Goal: Task Accomplishment & Management: Manage account settings

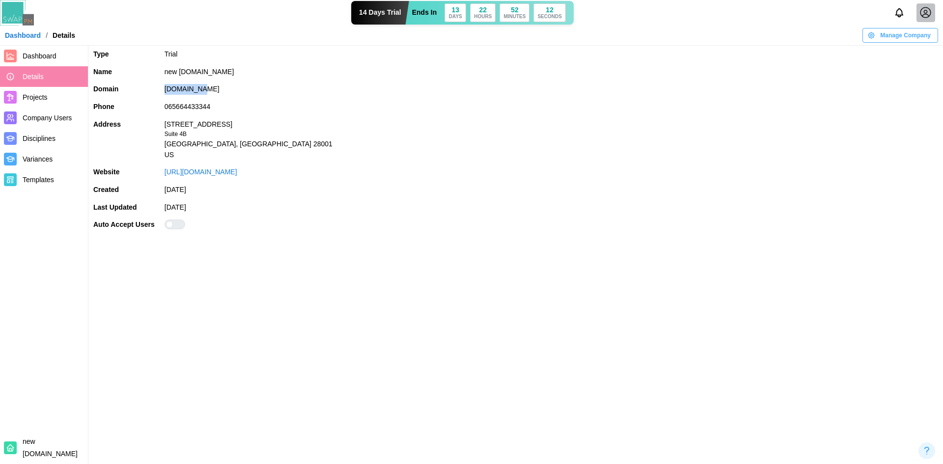
drag, startPoint x: 205, startPoint y: 90, endPoint x: 164, endPoint y: 93, distance: 40.9
click at [164, 93] on td "newfhh.com" at bounding box center [551, 90] width 783 height 18
copy td "newfhh.com"
click at [470, 41] on span "Manage Company" at bounding box center [905, 35] width 51 height 14
click at [470, 61] on button "Edit Company" at bounding box center [899, 56] width 67 height 18
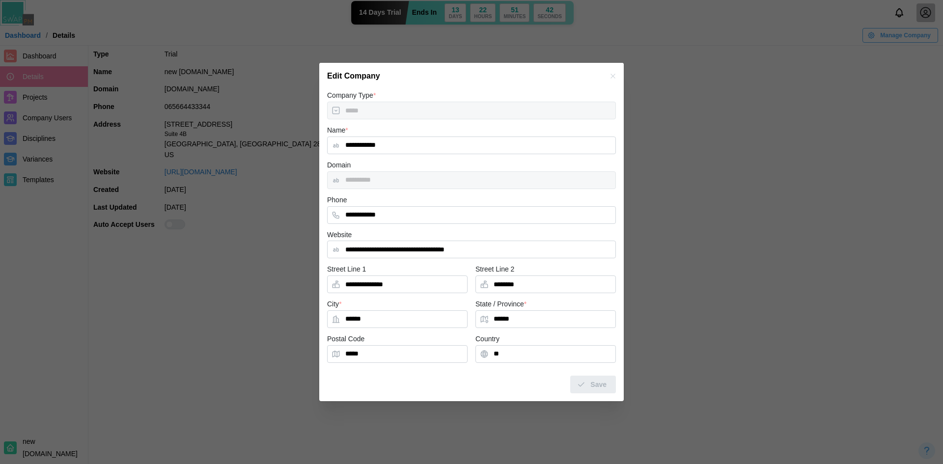
click at [367, 181] on div "**********" at bounding box center [471, 180] width 289 height 18
click at [470, 77] on icon "button" at bounding box center [613, 76] width 8 height 8
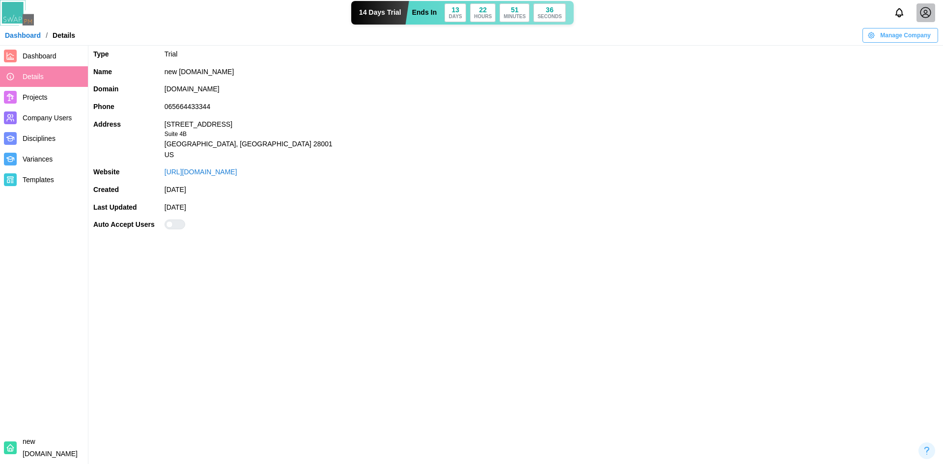
click at [470, 15] on icon at bounding box center [925, 12] width 12 height 12
click at [470, 56] on div "Sign Out" at bounding box center [919, 56] width 30 height 8
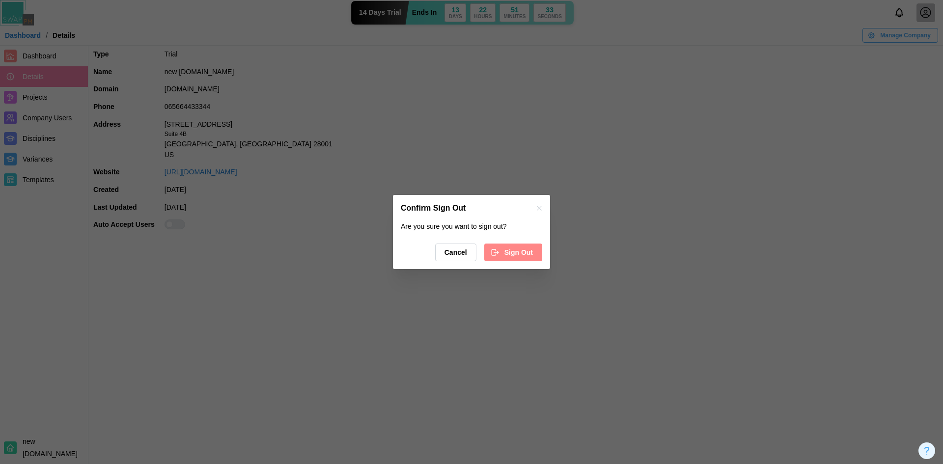
click at [470, 260] on span "Sign Out" at bounding box center [518, 252] width 28 height 17
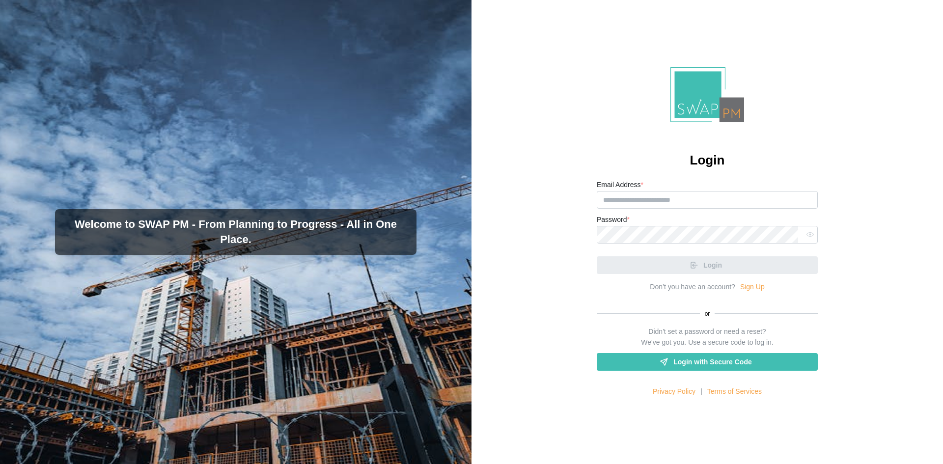
click at [748, 290] on link "Sign Up" at bounding box center [752, 287] width 25 height 11
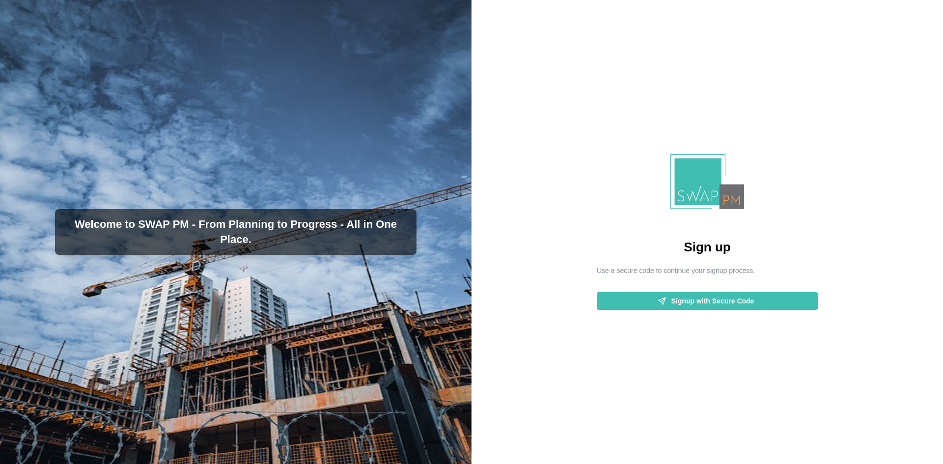
click at [703, 309] on span "Signup with Secure Code" at bounding box center [712, 301] width 83 height 17
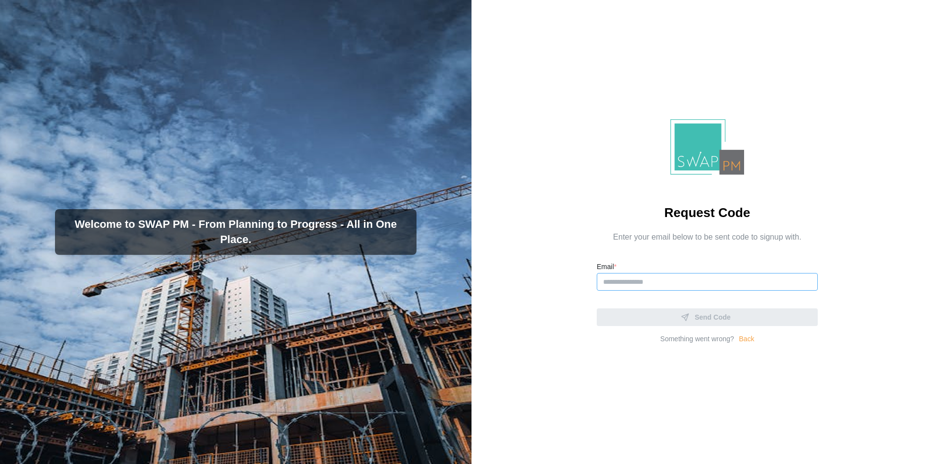
click at [672, 280] on input "Email *" at bounding box center [707, 282] width 221 height 18
paste input "**********"
drag, startPoint x: 639, startPoint y: 280, endPoint x: 547, endPoint y: 284, distance: 92.4
click at [547, 284] on div "**********" at bounding box center [706, 232] width 471 height 464
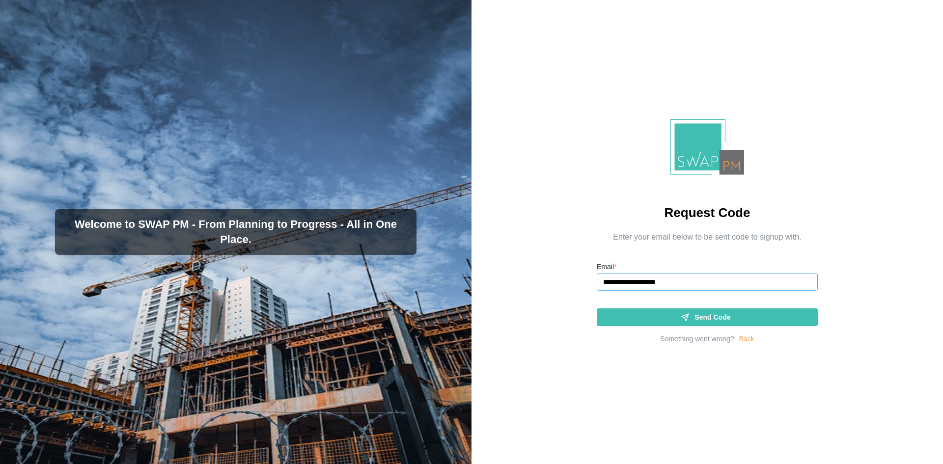
type input "**********"
click at [699, 320] on span "Send Code" at bounding box center [712, 317] width 36 height 17
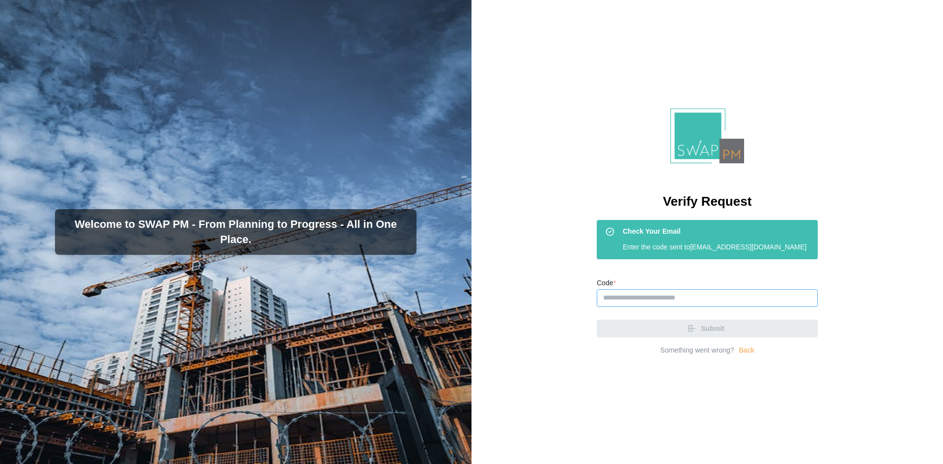
click at [679, 299] on input "Code *" at bounding box center [707, 298] width 221 height 18
paste input "******"
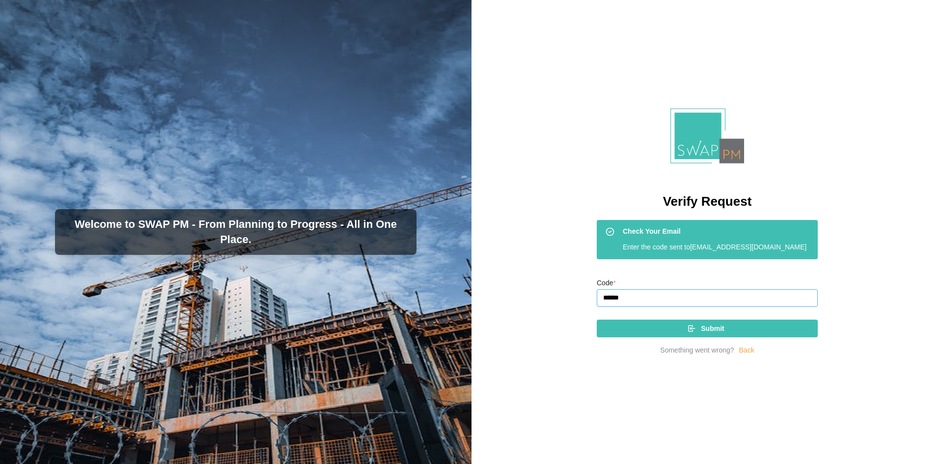
type input "******"
click at [696, 331] on div "Submit" at bounding box center [705, 328] width 205 height 17
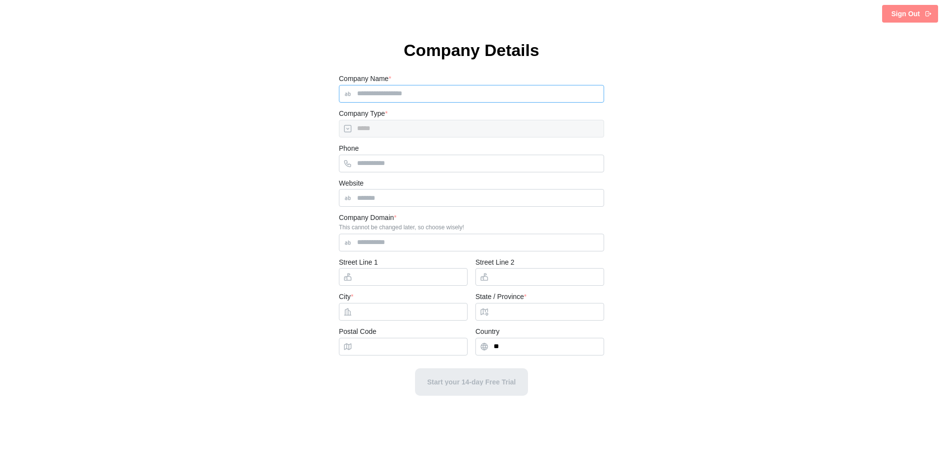
click at [401, 92] on input "Company Name *" at bounding box center [471, 94] width 265 height 18
type input "***"
type input "**********"
click at [405, 201] on input "Website" at bounding box center [471, 198] width 265 height 18
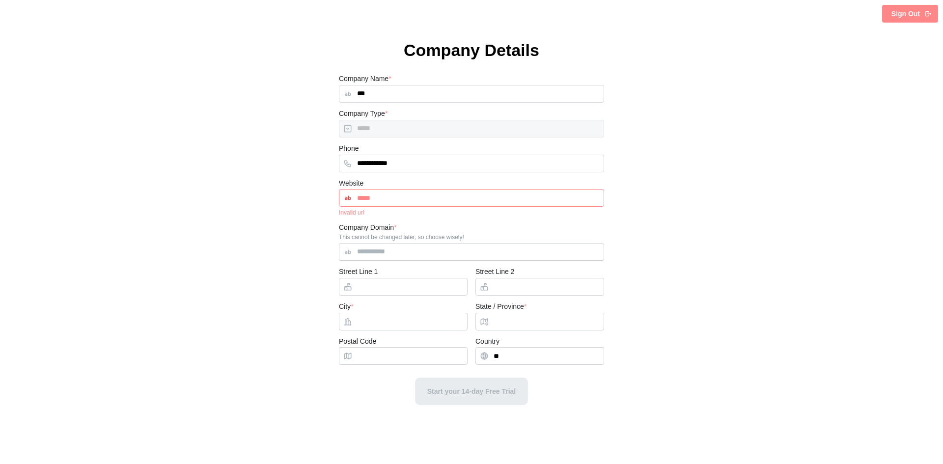
drag, startPoint x: 409, startPoint y: 197, endPoint x: 348, endPoint y: 142, distance: 82.1
click at [339, 194] on input "*****" at bounding box center [471, 198] width 265 height 18
click at [407, 203] on input "*****" at bounding box center [471, 198] width 265 height 18
paste input "**********"
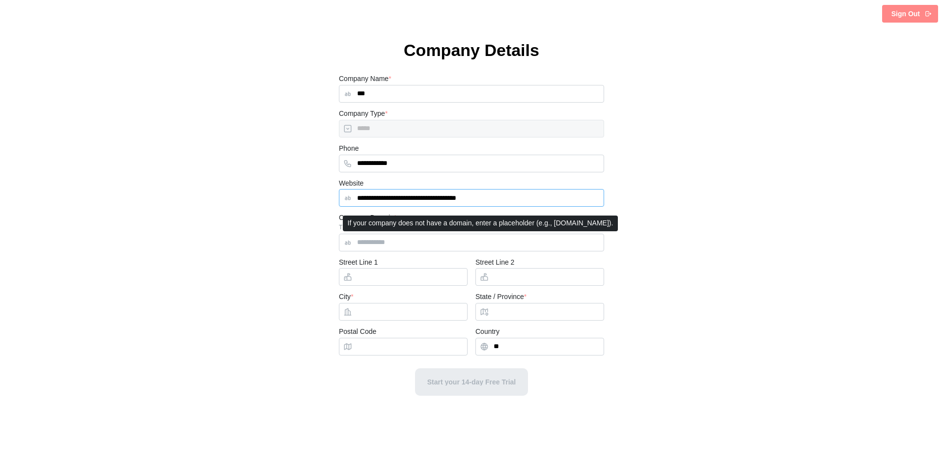
type input "**********"
click at [384, 240] on input "Company Domain *" at bounding box center [471, 243] width 265 height 18
type input "**********"
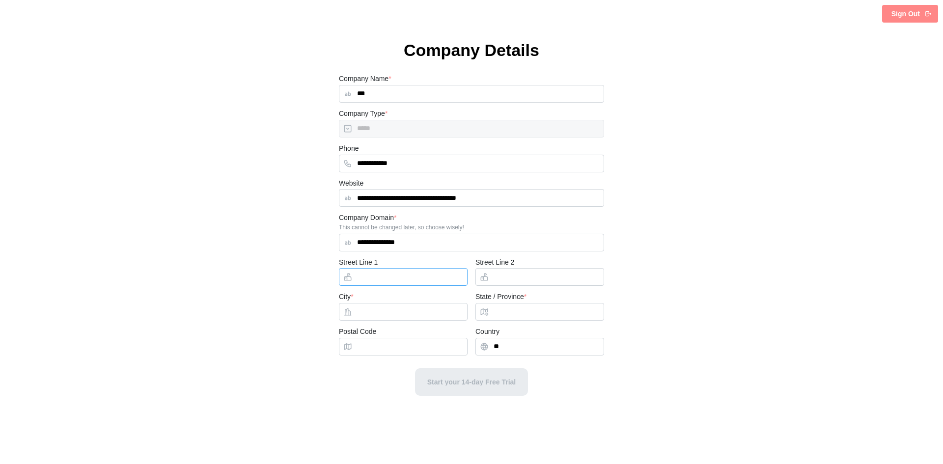
click at [396, 285] on input "Street Line 1" at bounding box center [403, 277] width 129 height 18
type input "**********"
type input "*******"
type input "******"
type input "*****"
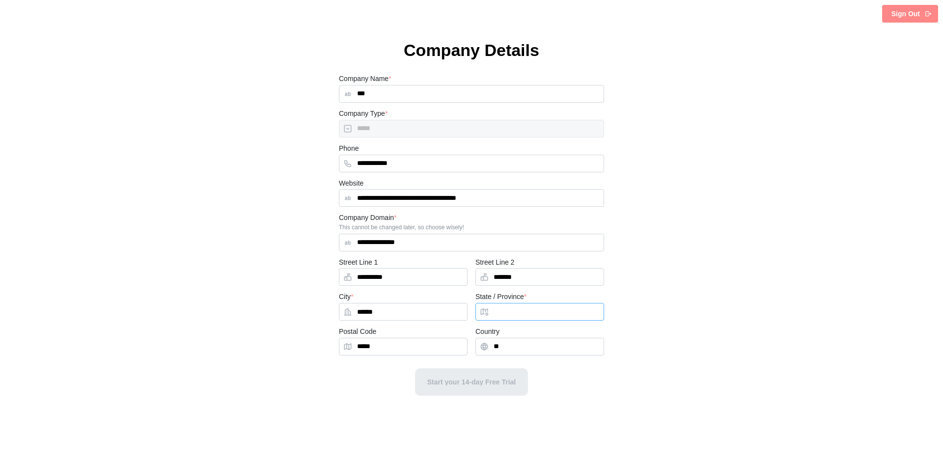
click at [537, 305] on input "State / Province *" at bounding box center [539, 312] width 129 height 18
type input "******"
click at [484, 378] on button "Start your 14-day Free Trial" at bounding box center [471, 382] width 113 height 28
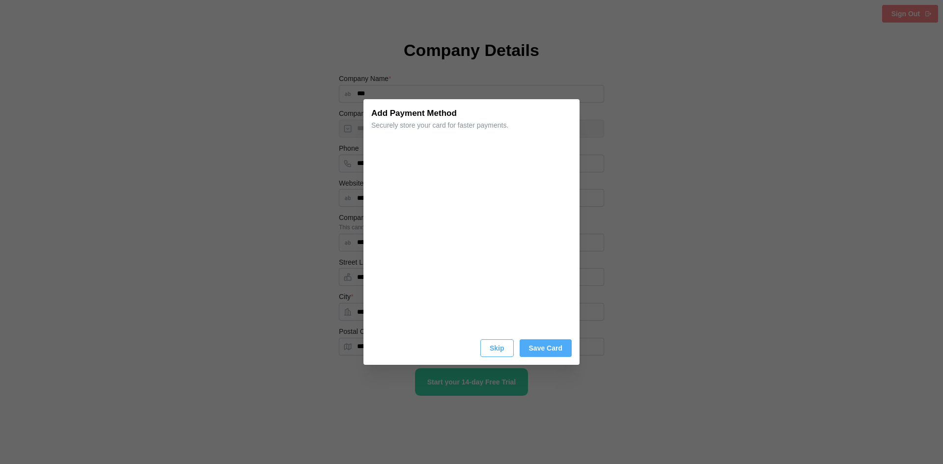
click at [549, 350] on span "Save Card" at bounding box center [545, 348] width 33 height 17
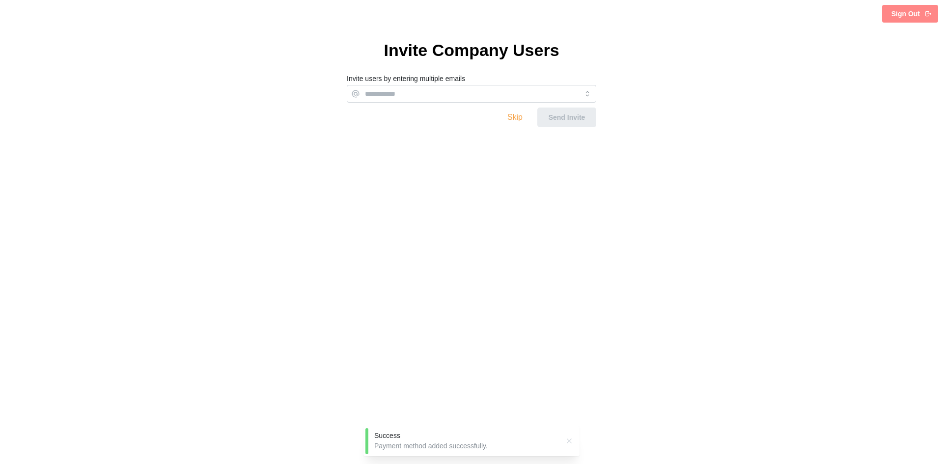
click at [511, 117] on link "Skip" at bounding box center [514, 117] width 15 height 8
click at [523, 112] on div "Skip Send Invite" at bounding box center [471, 118] width 249 height 20
click at [518, 116] on link "Skip" at bounding box center [514, 117] width 15 height 8
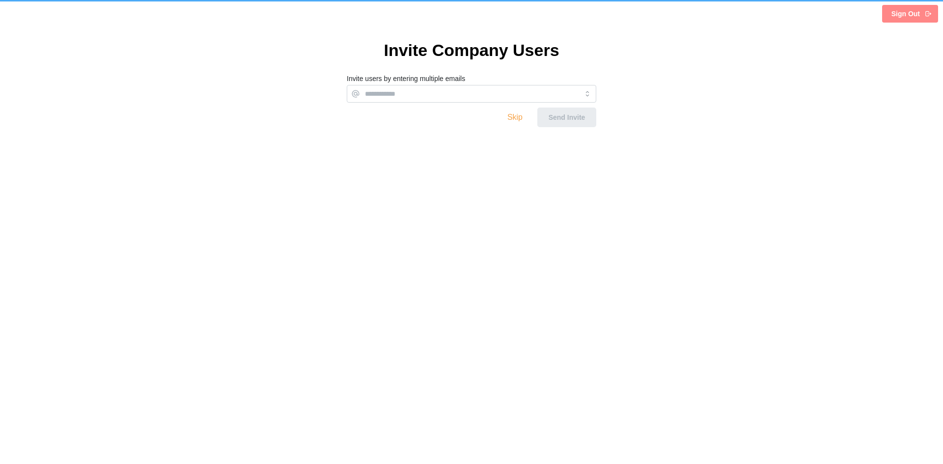
click at [517, 116] on link "Skip" at bounding box center [514, 117] width 15 height 8
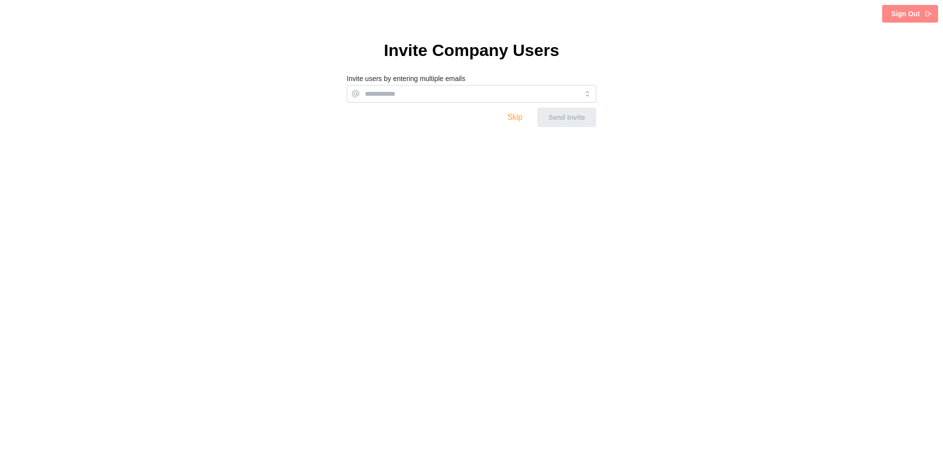
click at [517, 116] on link "Skip" at bounding box center [514, 117] width 15 height 8
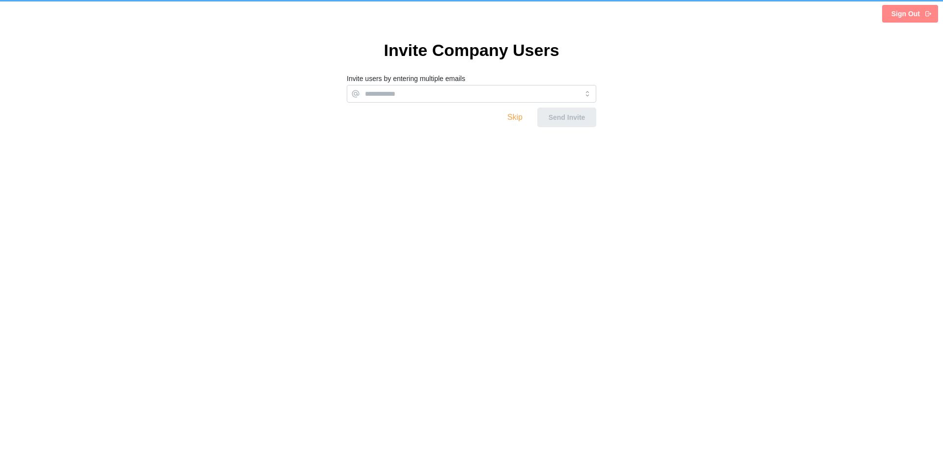
click at [517, 116] on link "Skip" at bounding box center [514, 117] width 15 height 8
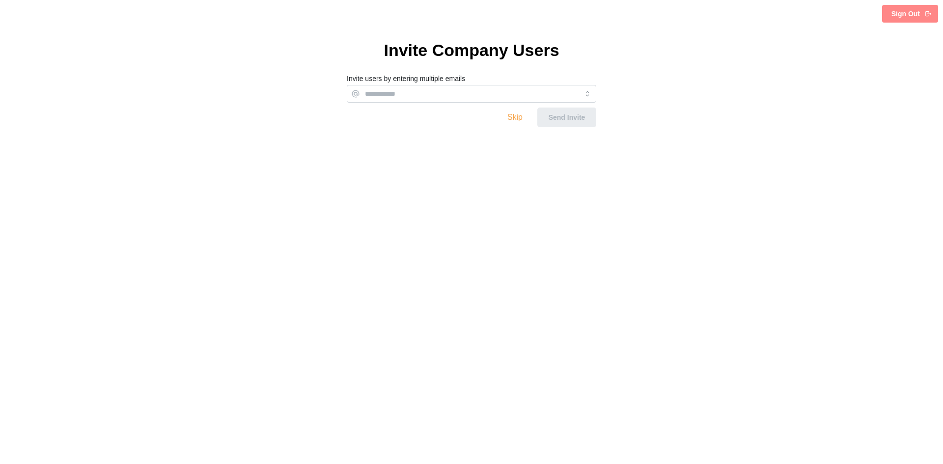
click at [517, 116] on link "Skip" at bounding box center [514, 117] width 15 height 8
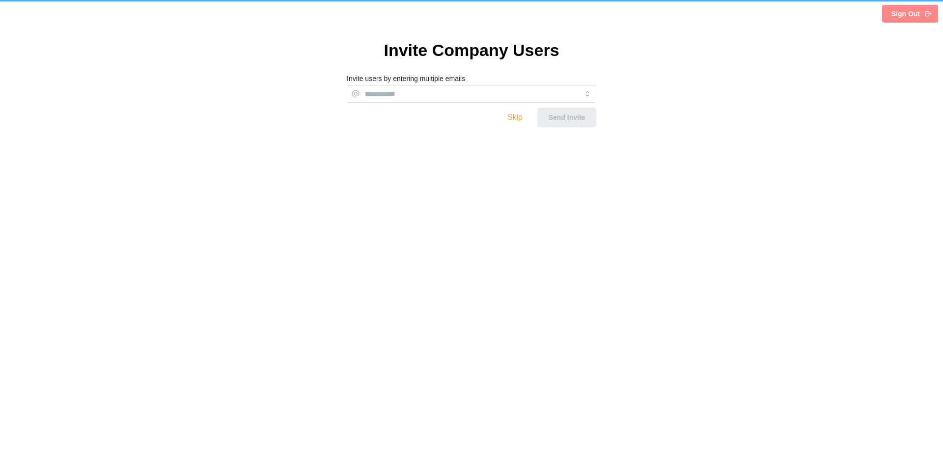
click at [517, 116] on link "Skip" at bounding box center [514, 117] width 15 height 8
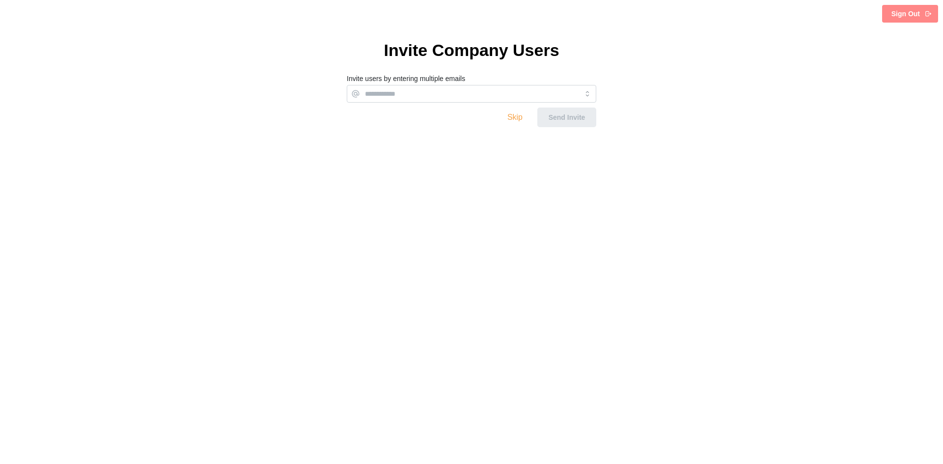
click at [517, 116] on link "Skip" at bounding box center [514, 117] width 15 height 8
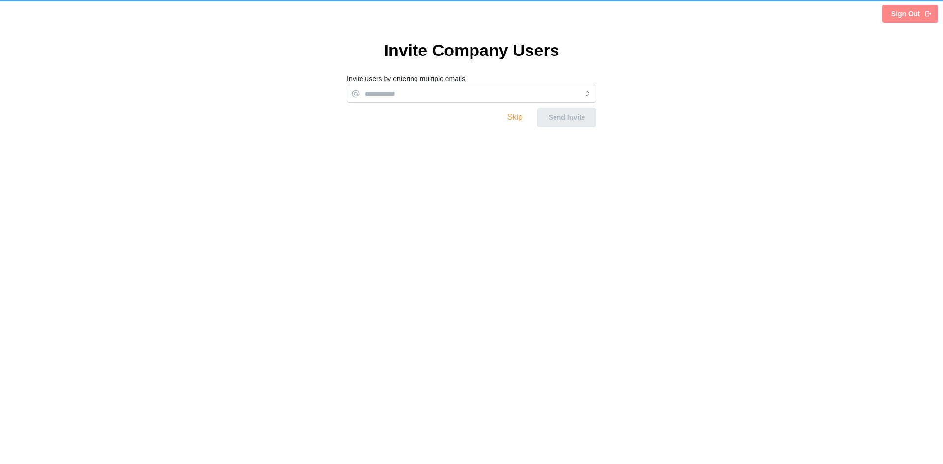
click at [517, 116] on link "Skip" at bounding box center [514, 117] width 15 height 8
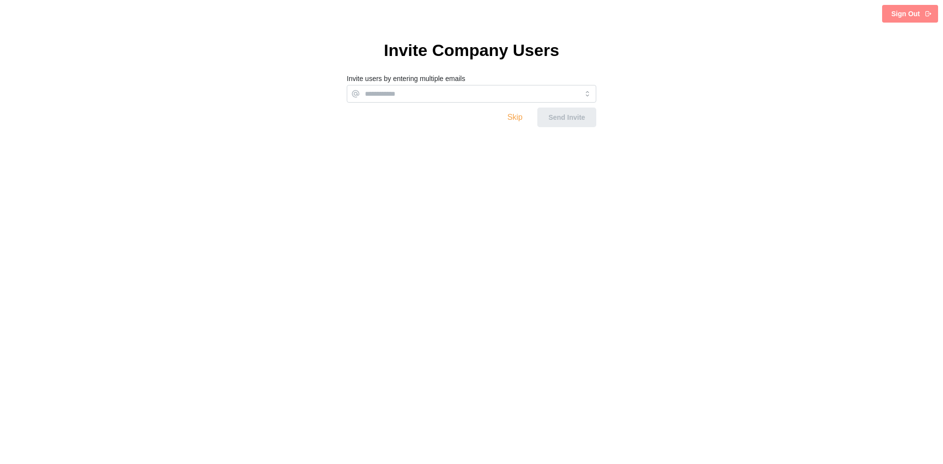
click at [517, 116] on link "Skip" at bounding box center [514, 117] width 15 height 8
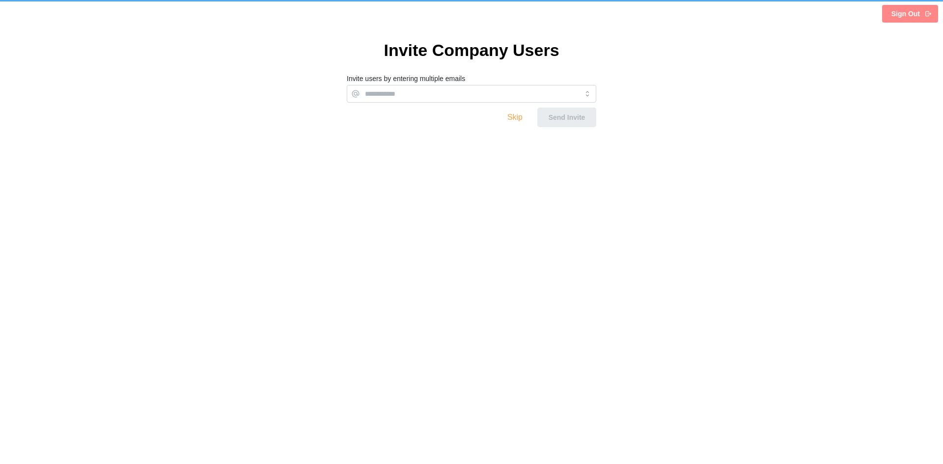
click at [517, 116] on link "Skip" at bounding box center [514, 117] width 15 height 8
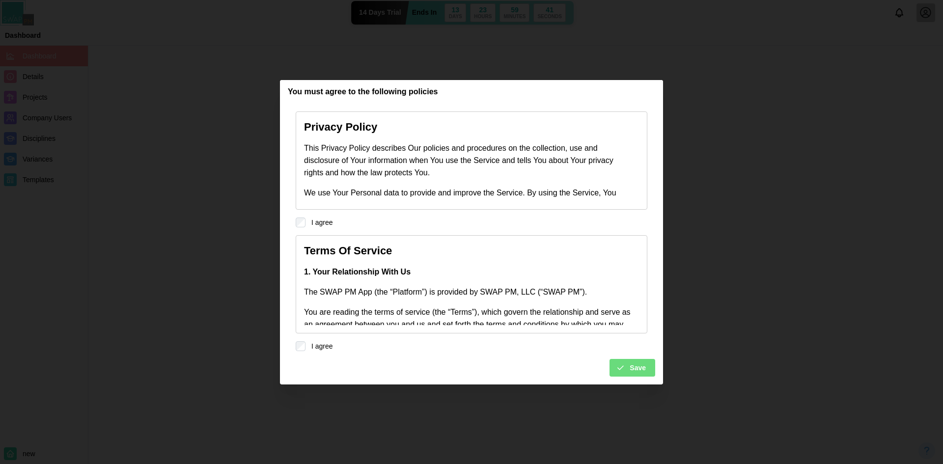
click at [646, 370] on button "Save" at bounding box center [632, 368] width 46 height 18
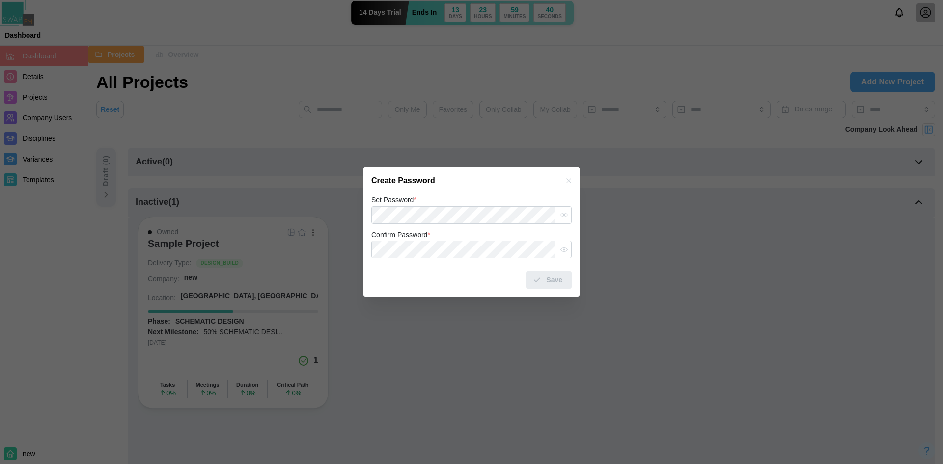
click at [453, 200] on div "Set Password *" at bounding box center [471, 209] width 200 height 30
click at [439, 198] on div "Set Password *" at bounding box center [471, 209] width 200 height 30
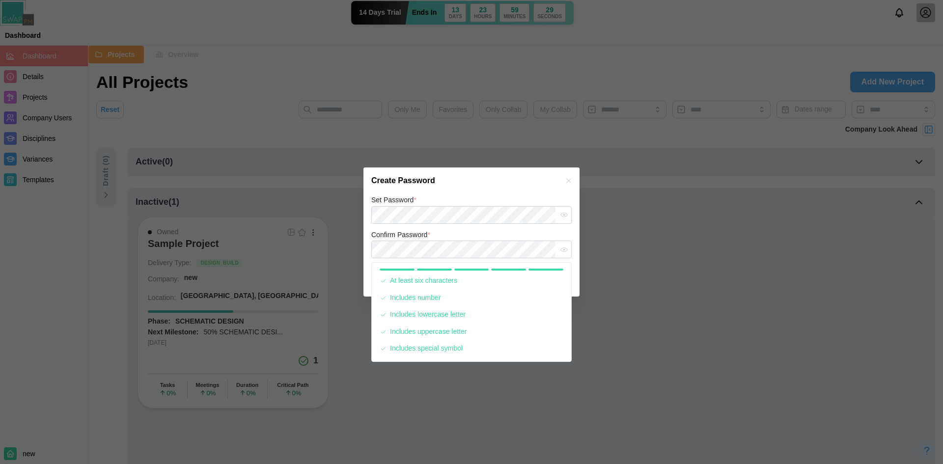
click at [461, 196] on div "Set Password *" at bounding box center [471, 209] width 200 height 30
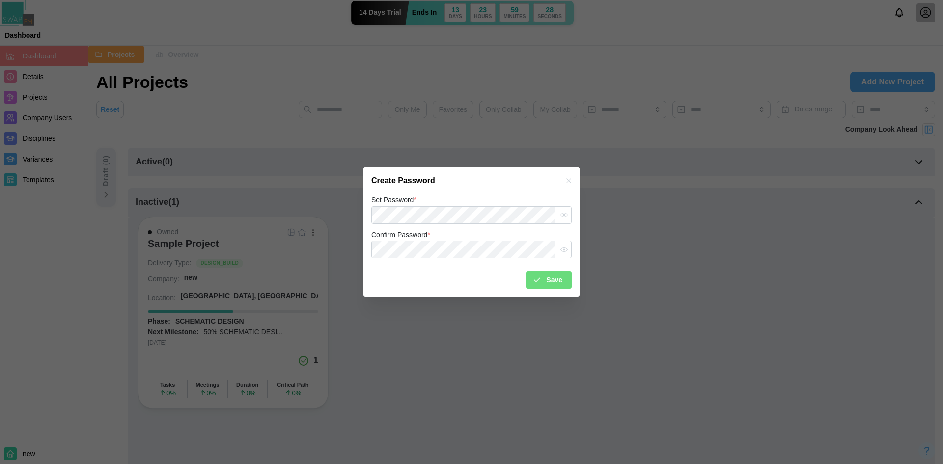
click at [545, 283] on div "Save" at bounding box center [547, 280] width 30 height 17
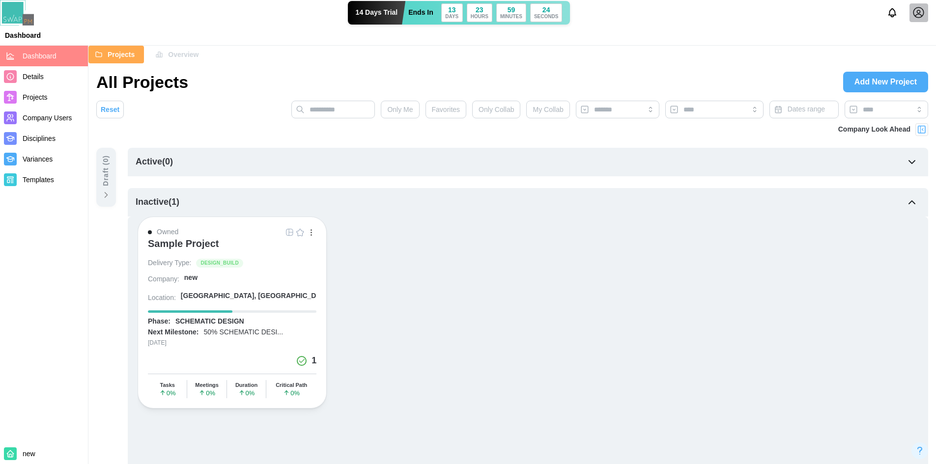
click at [28, 97] on span "Projects" at bounding box center [35, 97] width 25 height 8
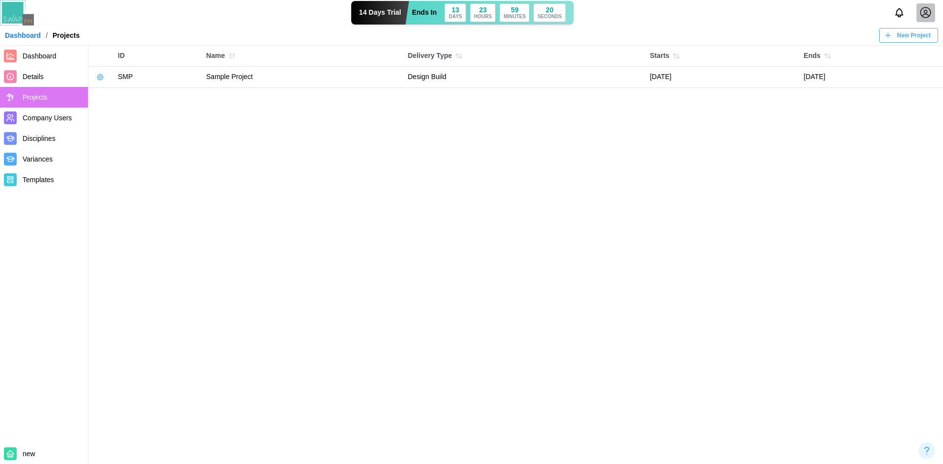
click at [42, 76] on span "Details" at bounding box center [33, 77] width 21 height 8
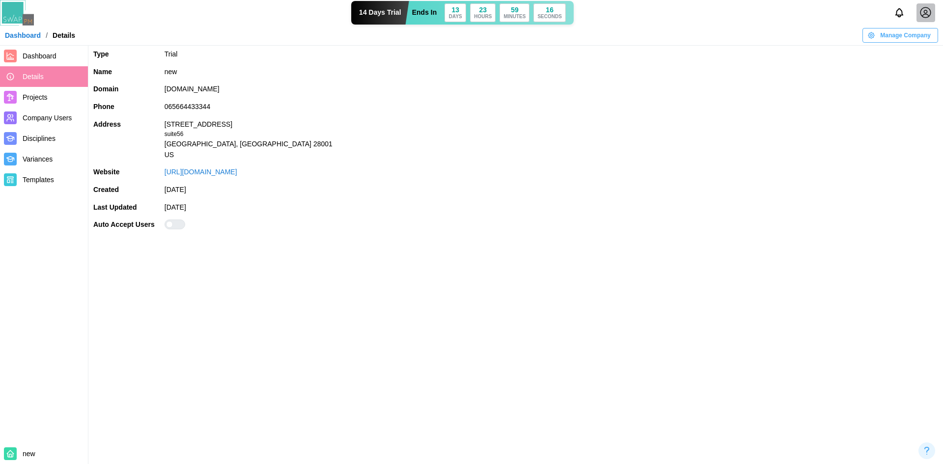
drag, startPoint x: 226, startPoint y: 90, endPoint x: 163, endPoint y: 88, distance: 63.9
click at [163, 88] on td "[DOMAIN_NAME]" at bounding box center [551, 90] width 783 height 18
copy td "[DOMAIN_NAME]"
click at [919, 30] on span "Manage Company" at bounding box center [905, 35] width 51 height 14
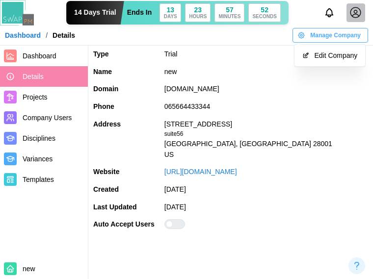
click at [175, 225] on div at bounding box center [179, 224] width 12 height 9
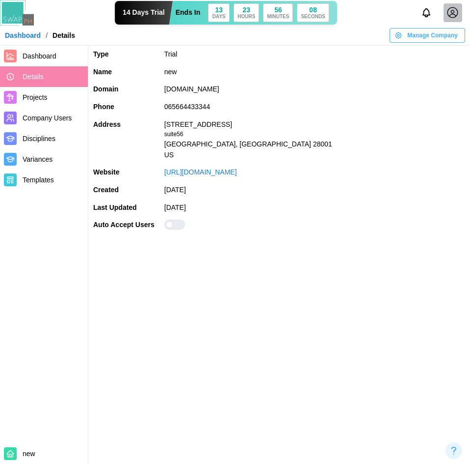
click at [53, 100] on span "Projects" at bounding box center [53, 97] width 61 height 12
click at [61, 123] on span "Company Users" at bounding box center [53, 118] width 61 height 12
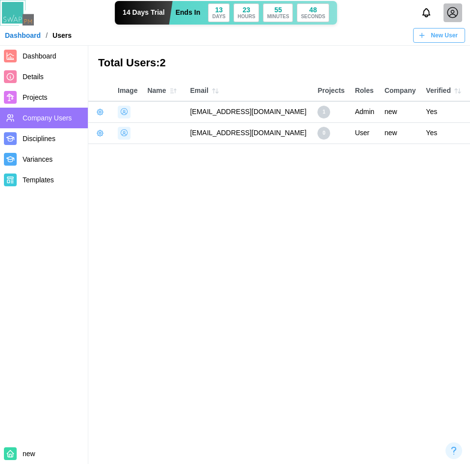
click at [63, 57] on span "Dashboard" at bounding box center [53, 56] width 61 height 12
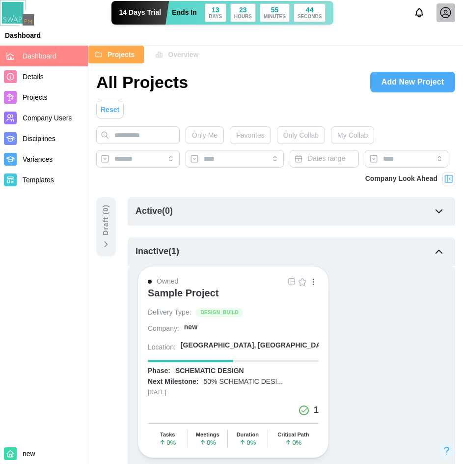
click at [168, 61] on span "Overview" at bounding box center [183, 54] width 30 height 17
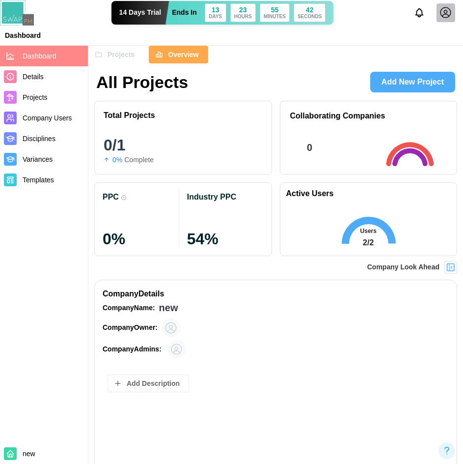
click at [177, 349] on icon at bounding box center [176, 349] width 12 height 12
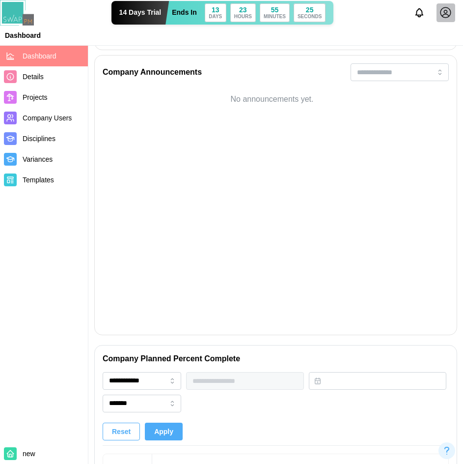
scroll to position [1179, 0]
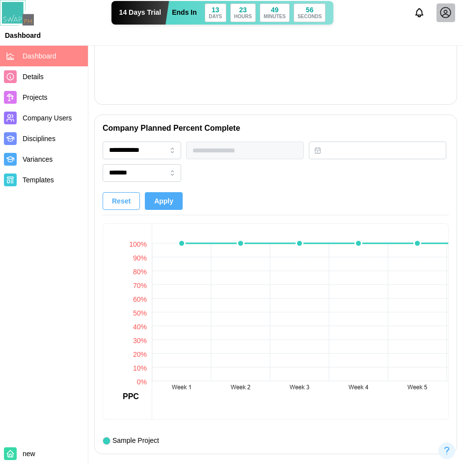
click at [442, 10] on icon at bounding box center [446, 12] width 11 height 11
click at [444, 43] on link "My Profile" at bounding box center [433, 36] width 54 height 21
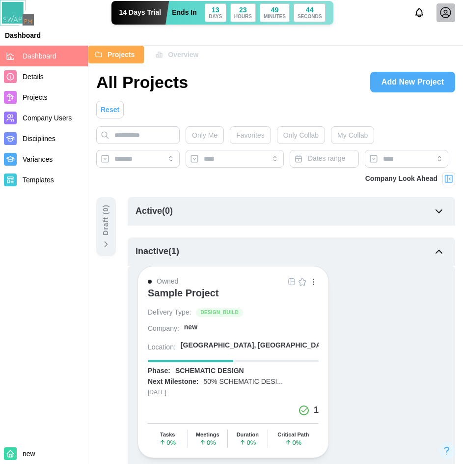
click at [451, 11] on icon at bounding box center [446, 12] width 11 height 11
click at [435, 37] on div "My Profile" at bounding box center [439, 36] width 30 height 11
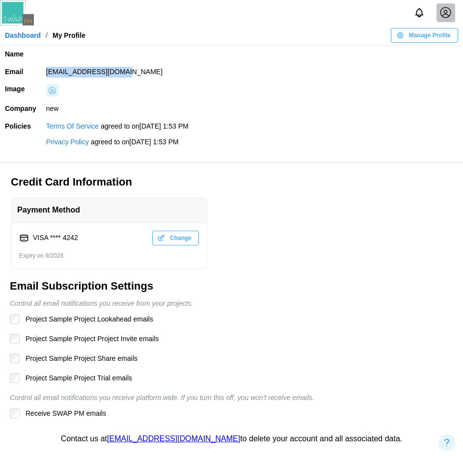
drag, startPoint x: 129, startPoint y: 68, endPoint x: 42, endPoint y: 70, distance: 87.0
click at [42, 70] on td "[EMAIL_ADDRESS][DOMAIN_NAME]" at bounding box center [252, 72] width 422 height 18
copy td "[EMAIL_ADDRESS][DOMAIN_NAME]"
click at [442, 15] on icon at bounding box center [446, 12] width 11 height 11
click at [446, 50] on button "Sign Out" at bounding box center [433, 56] width 54 height 18
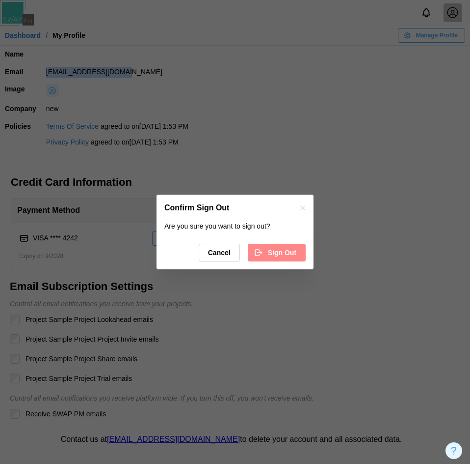
click at [262, 252] on icon "button" at bounding box center [259, 251] width 4 height 1
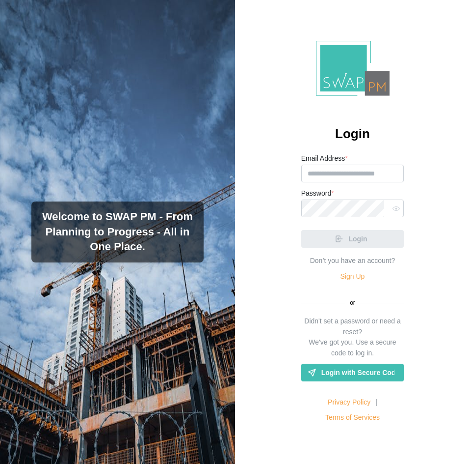
click at [350, 367] on span "Login with Secure Code" at bounding box center [359, 372] width 74 height 17
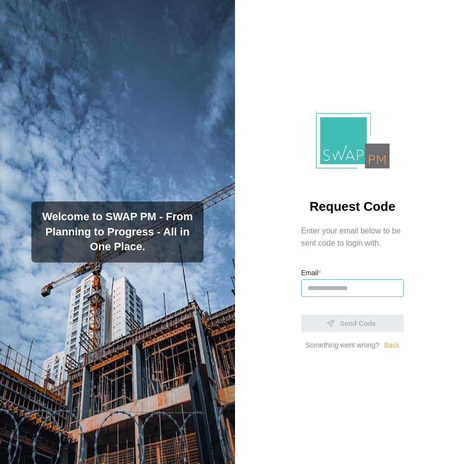
click at [329, 288] on input "Email *" at bounding box center [353, 288] width 103 height 18
paste input "**********"
type input "**********"
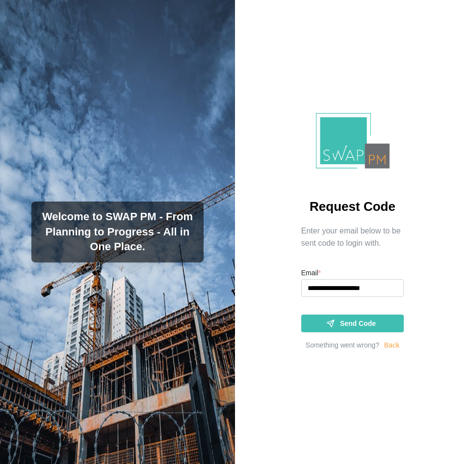
click at [333, 323] on div "Send Code" at bounding box center [351, 323] width 87 height 17
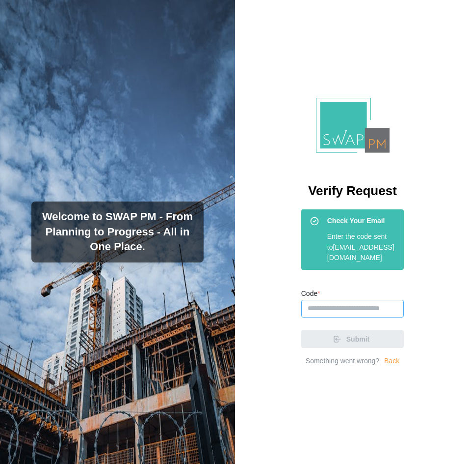
click at [372, 317] on input "Code *" at bounding box center [353, 309] width 103 height 18
paste input "******"
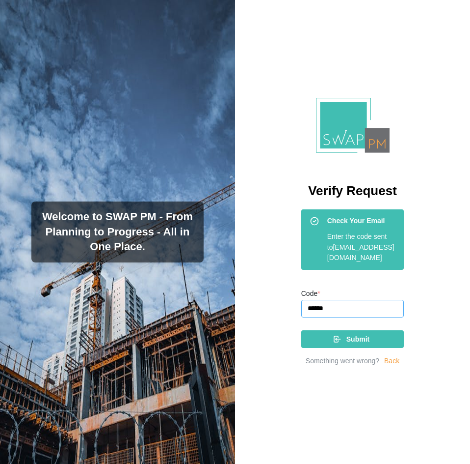
type input "******"
click at [373, 344] on div "Submit" at bounding box center [351, 339] width 87 height 17
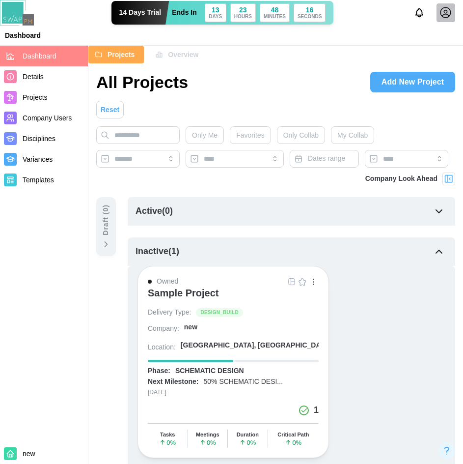
click at [44, 90] on link "Projects" at bounding box center [44, 97] width 88 height 21
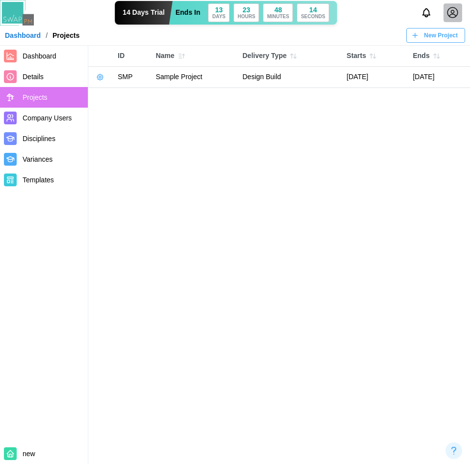
click at [55, 114] on span "Company Users" at bounding box center [47, 118] width 49 height 8
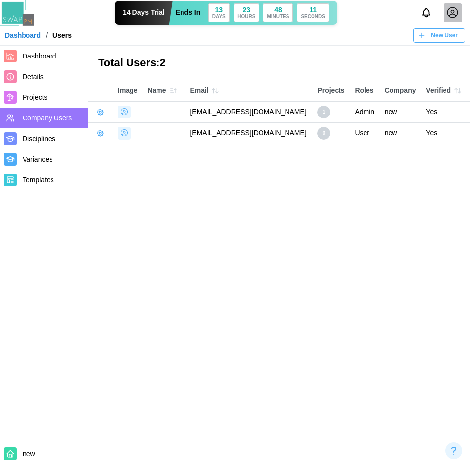
click at [464, 10] on div at bounding box center [444, 12] width 52 height 19
click at [461, 13] on div at bounding box center [453, 12] width 19 height 19
click at [456, 50] on button "Sign Out" at bounding box center [441, 56] width 54 height 18
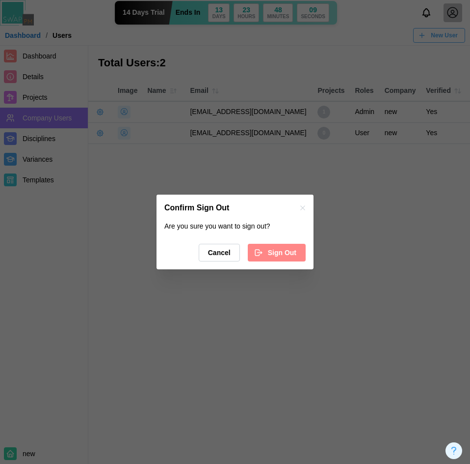
click at [301, 248] on button "Sign Out" at bounding box center [277, 253] width 58 height 18
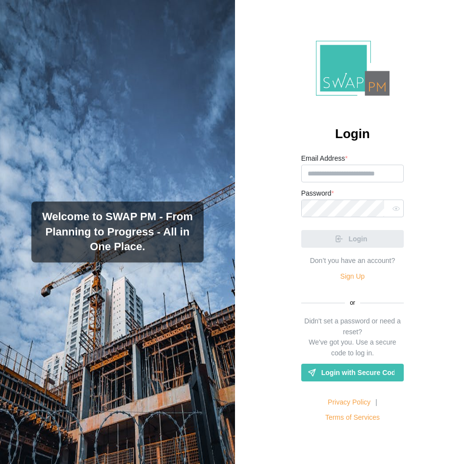
click at [363, 368] on span "Login with Secure Code" at bounding box center [359, 372] width 74 height 17
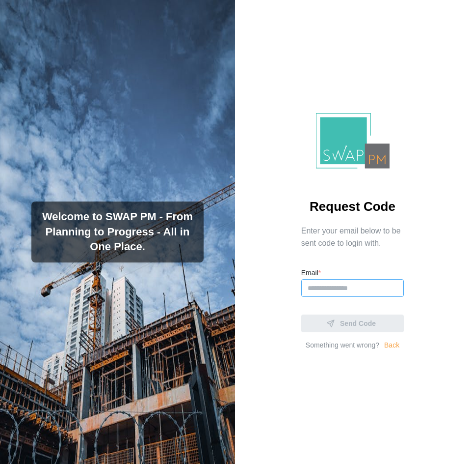
click at [364, 285] on input "Email *" at bounding box center [353, 288] width 103 height 18
paste input "******"
drag, startPoint x: 334, startPoint y: 289, endPoint x: 275, endPoint y: 289, distance: 59.4
click at [275, 289] on div "Request Code Enter your email below to be sent code to login with. Email * ****…" at bounding box center [352, 232] width 235 height 464
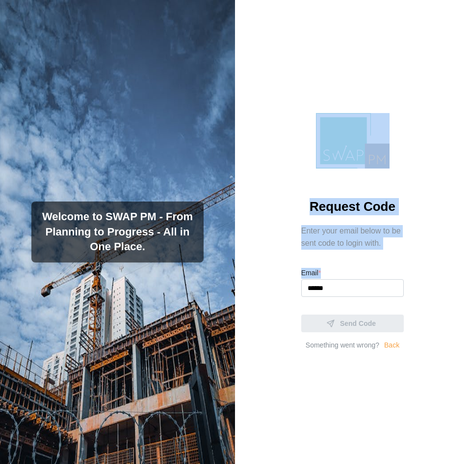
drag, startPoint x: 0, startPoint y: 191, endPoint x: 323, endPoint y: 292, distance: 338.6
click at [323, 292] on div "Welcome to SWAP PM - From Planning to Progress - All in One Place. Request Code…" at bounding box center [235, 232] width 470 height 464
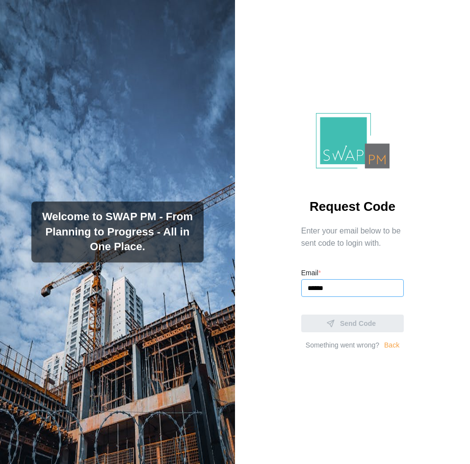
click at [332, 289] on input "******" at bounding box center [353, 288] width 103 height 18
type input "*"
click at [332, 289] on input "Email *" at bounding box center [353, 288] width 103 height 18
type input "**********"
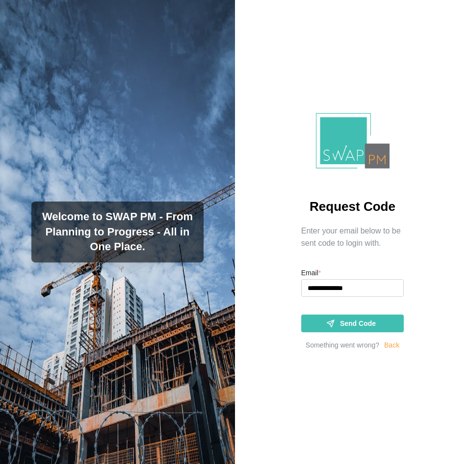
click at [345, 316] on span "Send Code" at bounding box center [358, 323] width 36 height 17
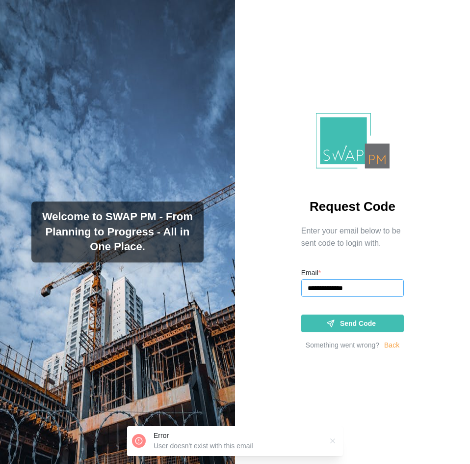
drag, startPoint x: 386, startPoint y: 288, endPoint x: 262, endPoint y: 286, distance: 123.3
click at [262, 286] on div "**********" at bounding box center [352, 232] width 235 height 464
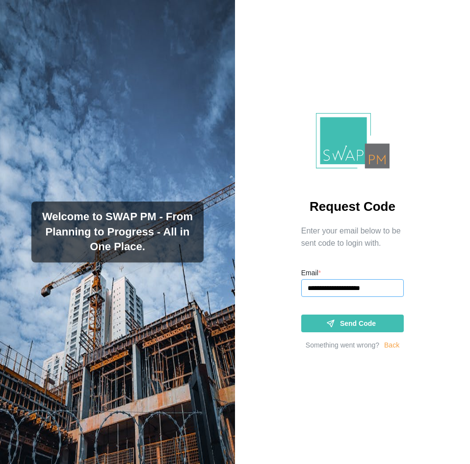
type input "**********"
click at [359, 320] on span "Send Code" at bounding box center [358, 323] width 36 height 17
click at [393, 345] on link "Back" at bounding box center [392, 345] width 15 height 11
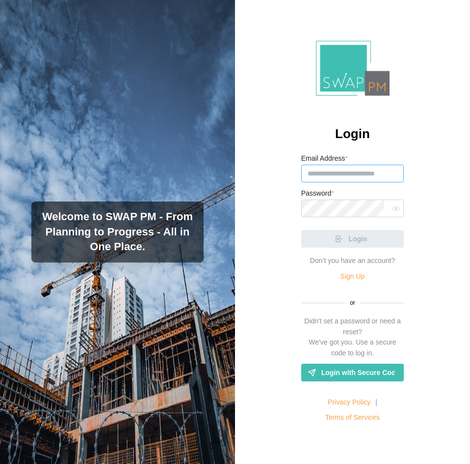
click at [356, 179] on input "Email Address *" at bounding box center [353, 174] width 103 height 18
click at [315, 392] on div "Email Address * Password * Login Don’t you have an account? Sign Up or Didn't s…" at bounding box center [353, 287] width 103 height 271
drag, startPoint x: 362, startPoint y: 174, endPoint x: 357, endPoint y: 174, distance: 5.9
click at [362, 175] on input "Email Address *" at bounding box center [353, 174] width 103 height 18
click at [317, 176] on input "Email Address *" at bounding box center [353, 174] width 103 height 18
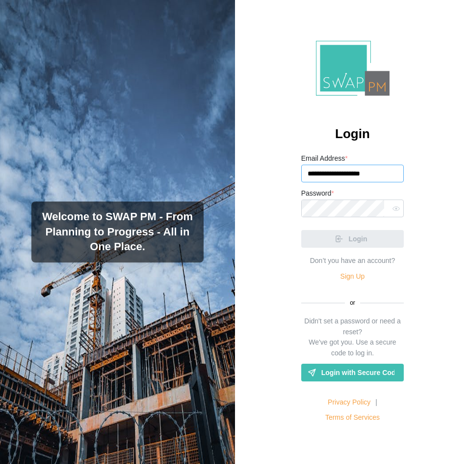
type input "**********"
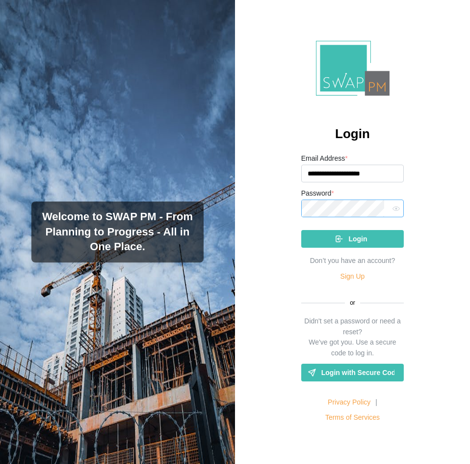
click at [302, 230] on button "Login" at bounding box center [353, 239] width 103 height 18
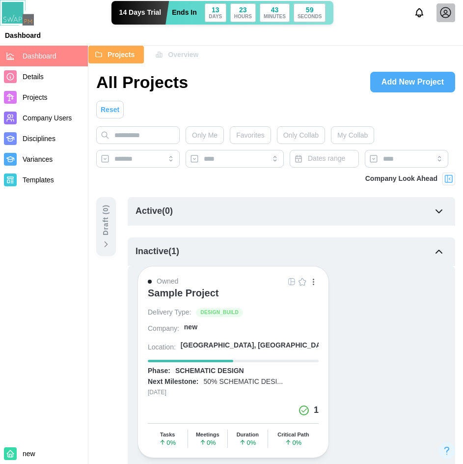
click at [23, 101] on span "Projects" at bounding box center [35, 97] width 25 height 8
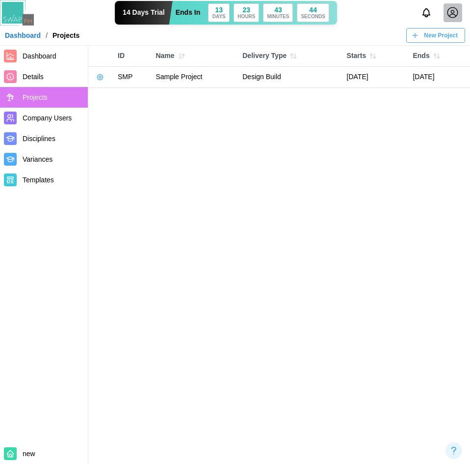
click at [65, 79] on span "Details" at bounding box center [53, 77] width 61 height 12
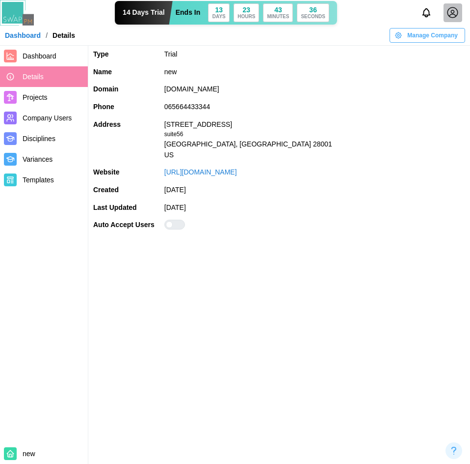
click at [173, 222] on div at bounding box center [179, 224] width 12 height 9
click at [179, 222] on div at bounding box center [179, 224] width 12 height 9
click at [174, 223] on div at bounding box center [179, 224] width 12 height 9
click at [174, 224] on label at bounding box center [315, 225] width 301 height 10
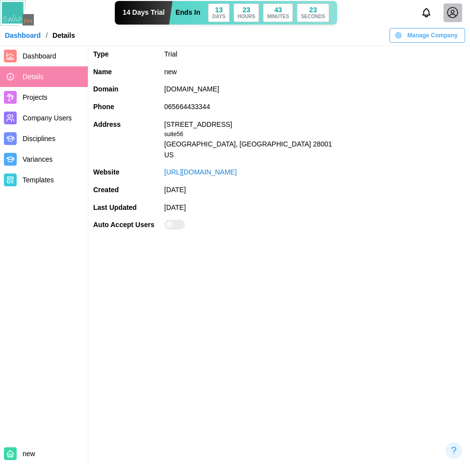
click at [174, 224] on label at bounding box center [315, 225] width 301 height 10
click at [174, 224] on div at bounding box center [179, 224] width 12 height 9
click at [174, 224] on label at bounding box center [315, 225] width 301 height 10
click at [173, 224] on div at bounding box center [169, 224] width 7 height 7
click at [174, 224] on label at bounding box center [315, 225] width 301 height 10
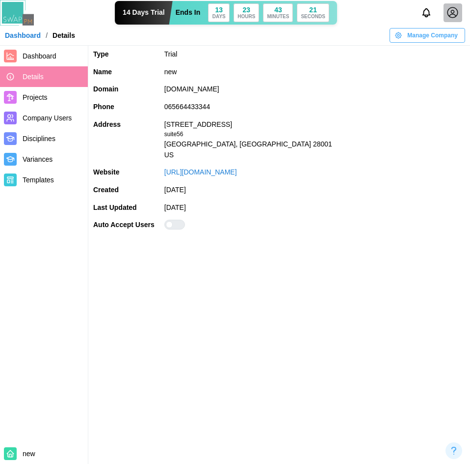
click at [174, 224] on div at bounding box center [175, 225] width 21 height 10
click at [174, 224] on label at bounding box center [315, 225] width 301 height 10
click at [174, 224] on div at bounding box center [175, 225] width 21 height 10
click at [174, 224] on label at bounding box center [315, 225] width 301 height 10
click at [174, 224] on div at bounding box center [179, 224] width 12 height 9
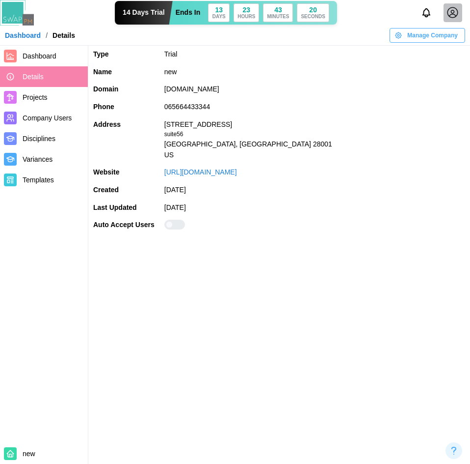
click at [174, 224] on label at bounding box center [315, 225] width 301 height 10
click at [173, 224] on div at bounding box center [169, 224] width 7 height 7
click at [174, 224] on label at bounding box center [315, 225] width 301 height 10
click at [174, 224] on div at bounding box center [175, 225] width 21 height 10
click at [174, 224] on label at bounding box center [315, 225] width 301 height 10
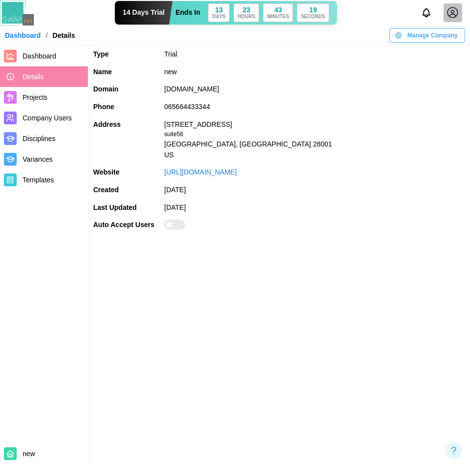
click at [173, 224] on div at bounding box center [169, 224] width 7 height 7
click at [54, 119] on span "Company Users" at bounding box center [47, 118] width 49 height 8
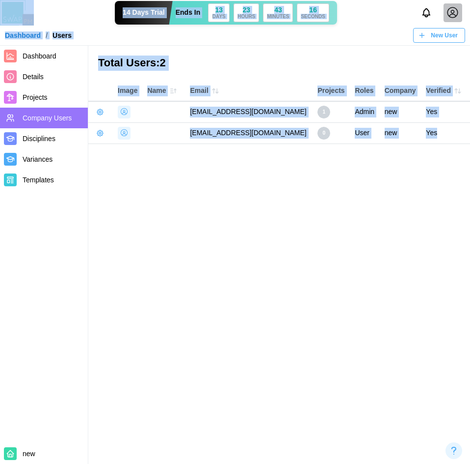
click at [117, 211] on main "Total Users: 2 Image Name Email Projects Roles Company Verified new34@sharklase…" at bounding box center [235, 232] width 470 height 464
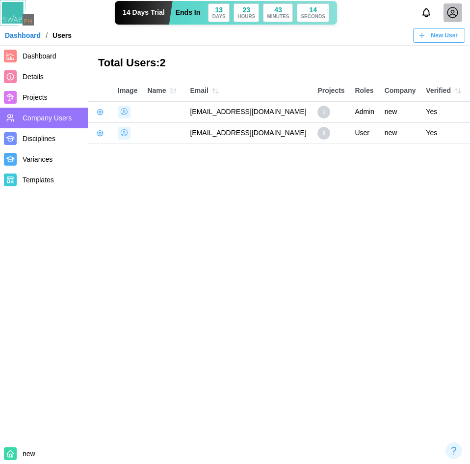
click at [45, 93] on span "Projects" at bounding box center [35, 97] width 25 height 8
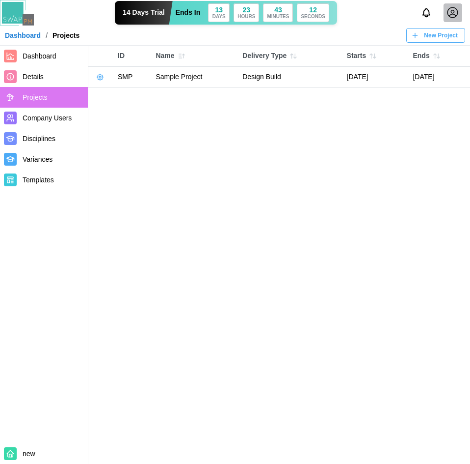
click at [64, 61] on span "Dashboard" at bounding box center [53, 56] width 61 height 12
click at [64, 73] on span "Details" at bounding box center [53, 77] width 61 height 12
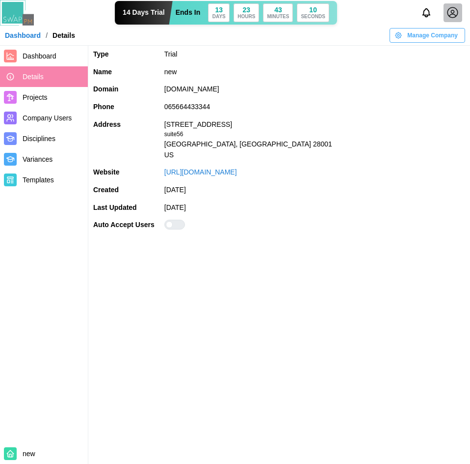
click at [176, 225] on div at bounding box center [179, 224] width 12 height 9
click at [48, 116] on span "Company Users" at bounding box center [47, 118] width 49 height 8
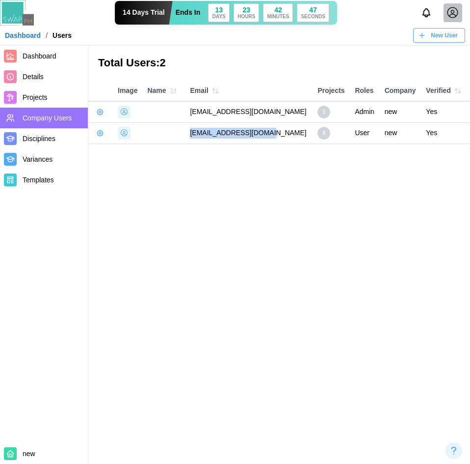
drag, startPoint x: 278, startPoint y: 134, endPoint x: 199, endPoint y: 134, distance: 78.6
click at [199, 134] on td "[EMAIL_ADDRESS][DOMAIN_NAME]" at bounding box center [249, 132] width 128 height 21
copy td "[EMAIL_ADDRESS][DOMAIN_NAME]"
click at [453, 33] on span "New User" at bounding box center [444, 35] width 27 height 14
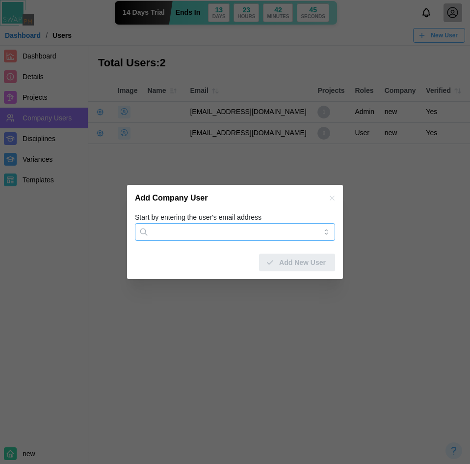
click at [282, 234] on input "Start by entering the user's email address" at bounding box center [235, 232] width 200 height 18
paste input "**********"
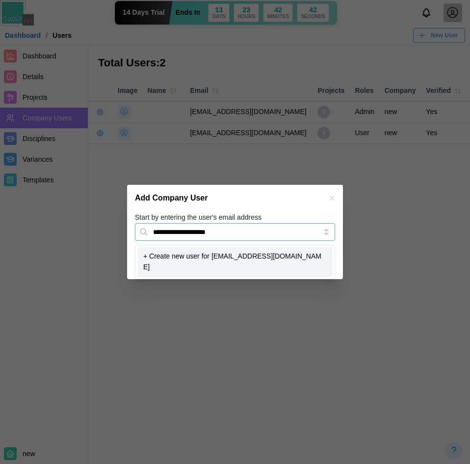
click at [173, 232] on input "**********" at bounding box center [235, 232] width 200 height 18
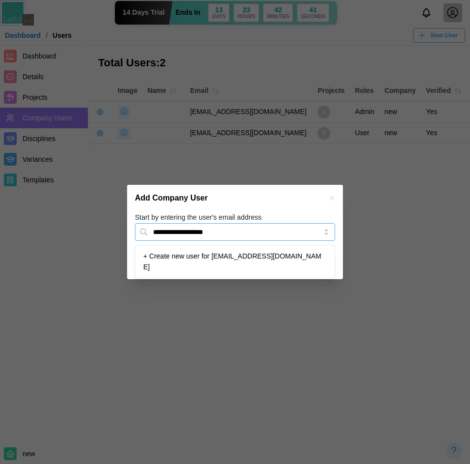
type input "**********"
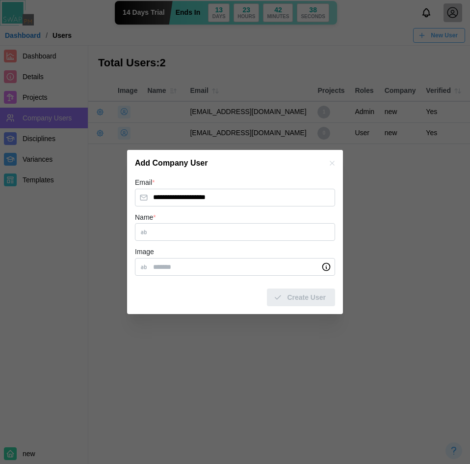
click at [200, 218] on div "Name *" at bounding box center [235, 226] width 200 height 30
click at [201, 227] on input "Name *" at bounding box center [235, 232] width 200 height 18
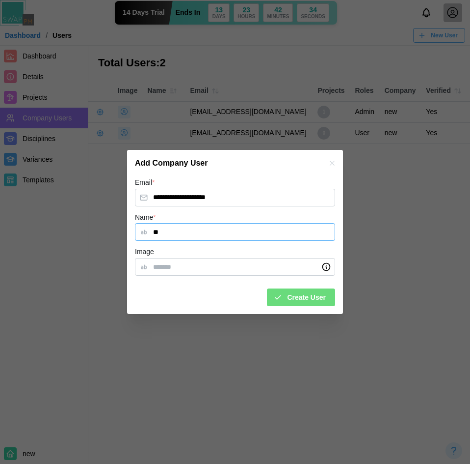
type input "**"
click at [291, 293] on span "Create User" at bounding box center [306, 297] width 39 height 17
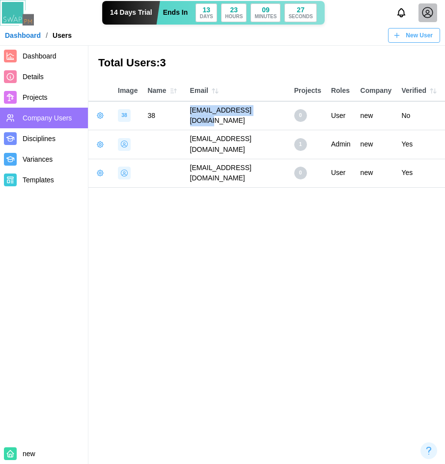
drag, startPoint x: 276, startPoint y: 111, endPoint x: 193, endPoint y: 115, distance: 83.1
click at [193, 115] on td "[EMAIL_ADDRESS][DOMAIN_NAME]" at bounding box center [237, 115] width 104 height 28
copy td "[EMAIL_ADDRESS][DOMAIN_NAME]"
drag, startPoint x: 268, startPoint y: 131, endPoint x: 221, endPoint y: 130, distance: 47.6
click at [221, 130] on td "[EMAIL_ADDRESS][DOMAIN_NAME]" at bounding box center [237, 144] width 104 height 28
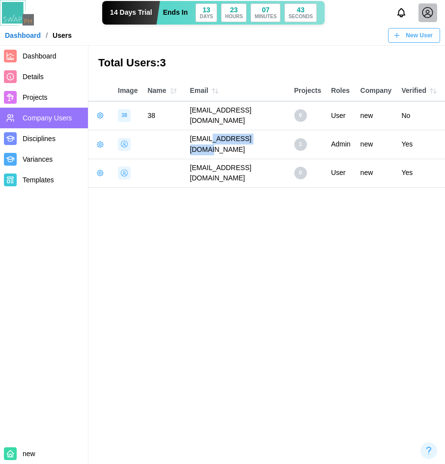
copy td "[DOMAIN_NAME]"
click at [268, 136] on td "[EMAIL_ADDRESS][DOMAIN_NAME]" at bounding box center [237, 144] width 104 height 28
drag, startPoint x: 267, startPoint y: 113, endPoint x: 177, endPoint y: 115, distance: 89.4
click at [177, 115] on tr "38 38 [EMAIL_ADDRESS][DOMAIN_NAME] 0 User new No" at bounding box center [266, 115] width 357 height 28
copy tr "[EMAIL_ADDRESS][DOMAIN_NAME]"
